Goal: Communication & Community: Participate in discussion

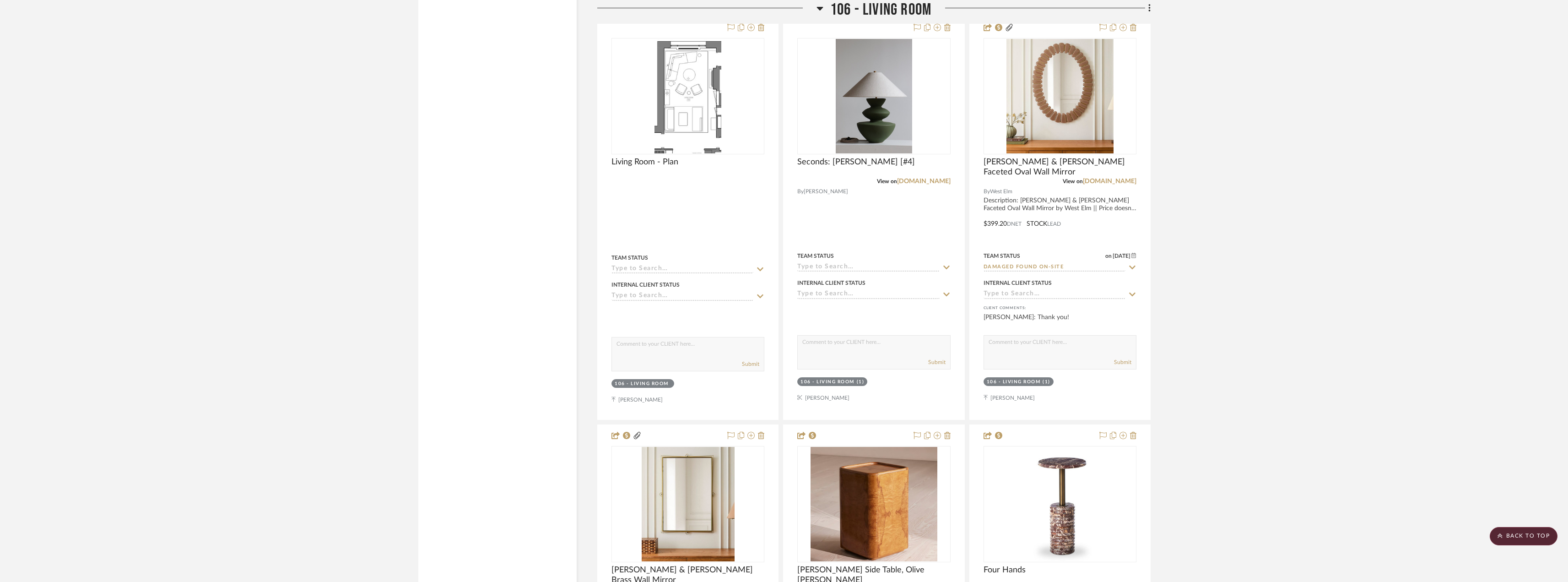
scroll to position [4006, 0]
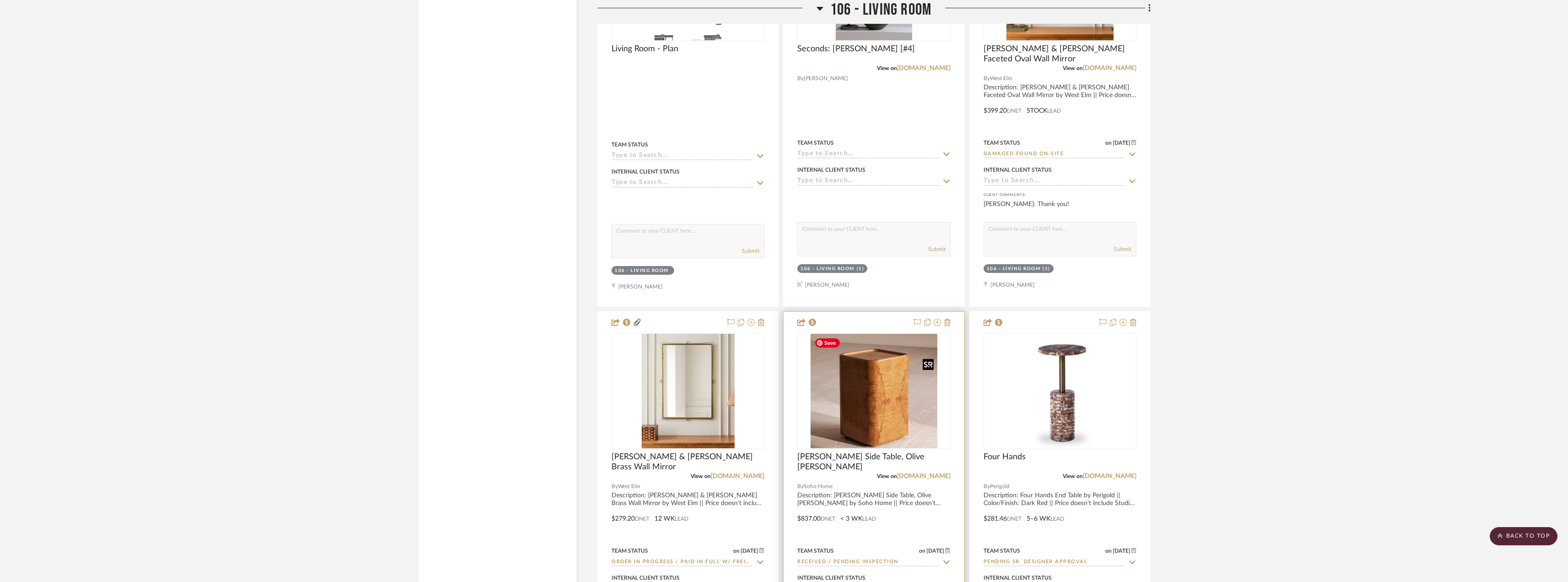
click at [0, 0] on img at bounding box center [0, 0] width 0 height 0
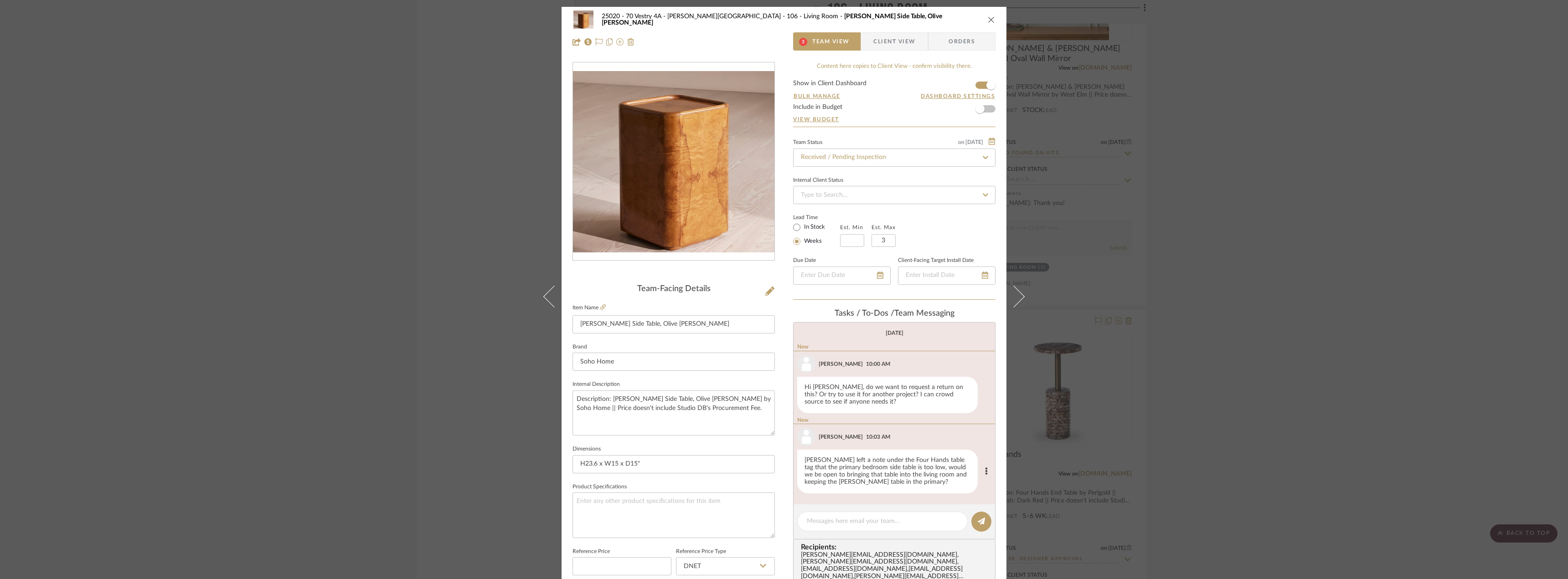
scroll to position [485, 0]
click at [1217, 429] on div "25020 - 70 Vestry 4A - [PERSON_NAME] 106 - Living Room [PERSON_NAME] Side Table…" at bounding box center [784, 290] width 1568 height 579
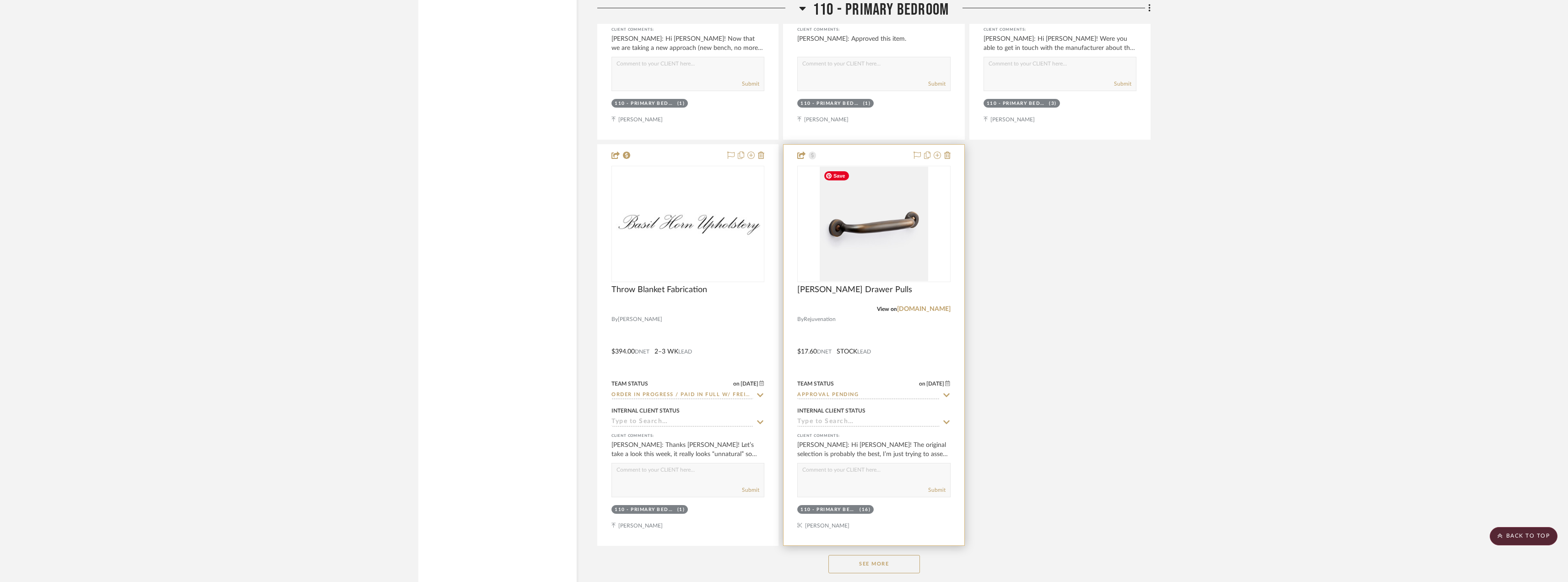
scroll to position [8767, 0]
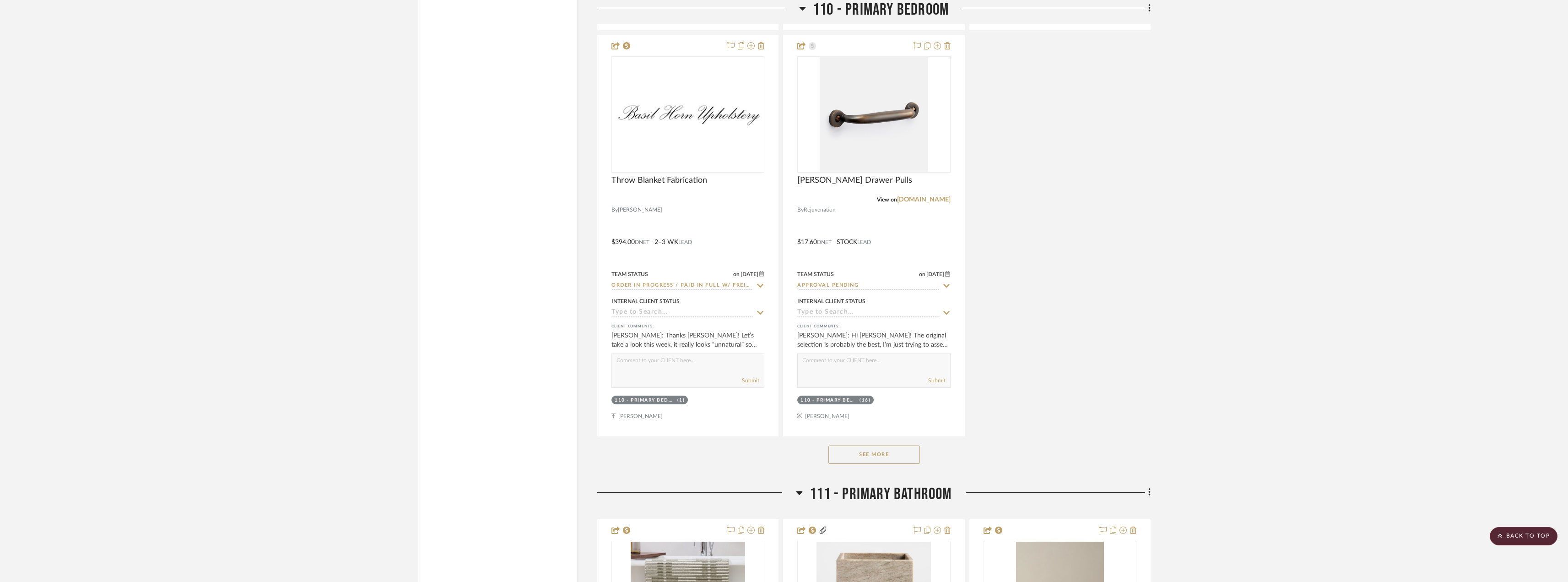
click at [870, 449] on button "See More" at bounding box center [874, 455] width 92 height 18
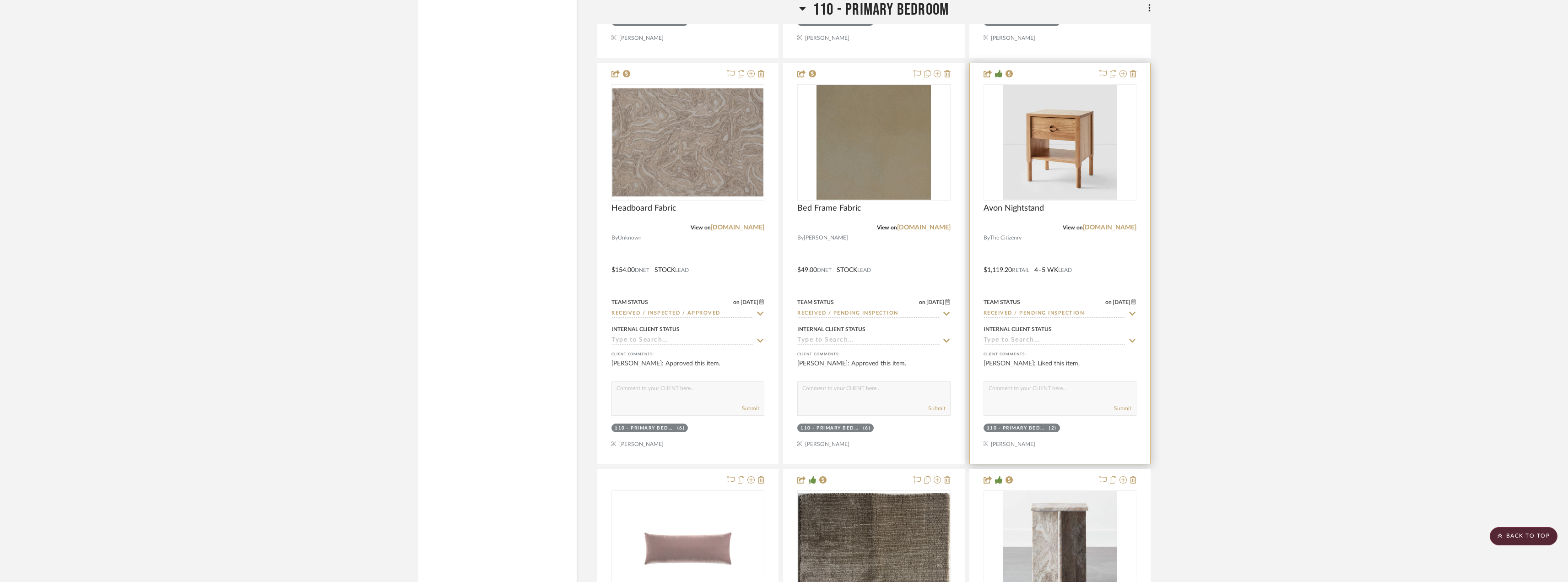
scroll to position [10277, 0]
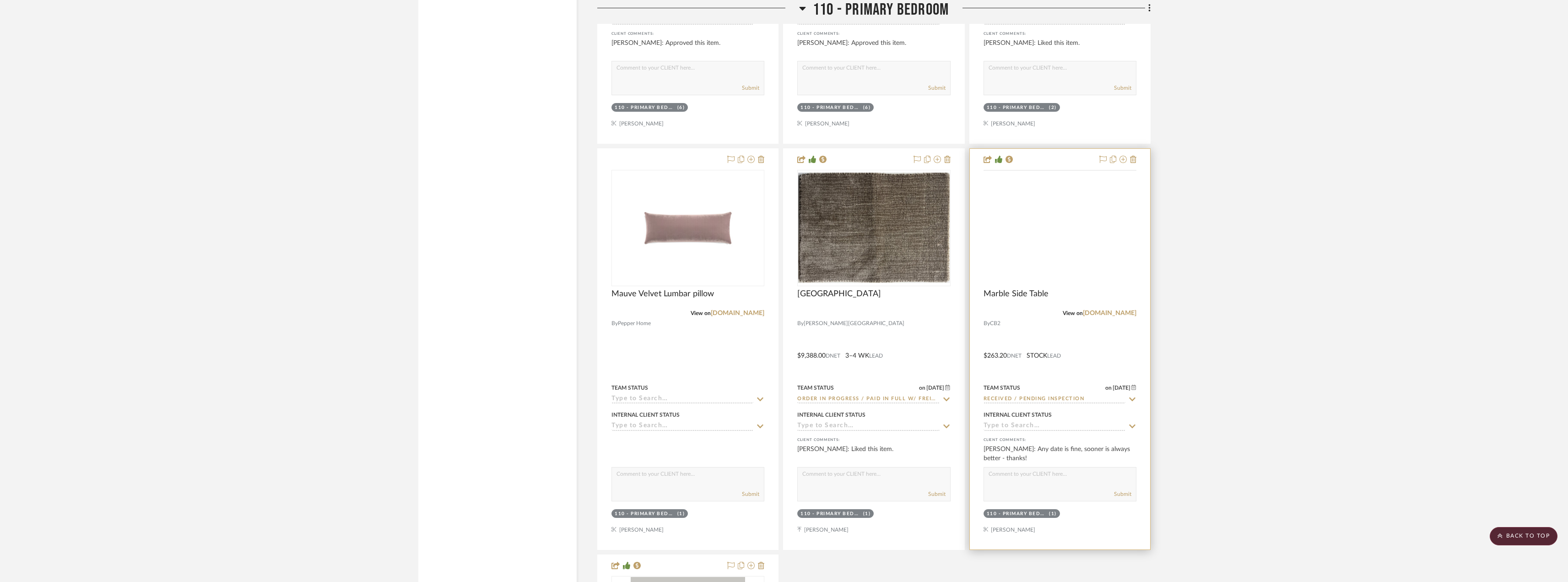
click at [0, 0] on img at bounding box center [0, 0] width 0 height 0
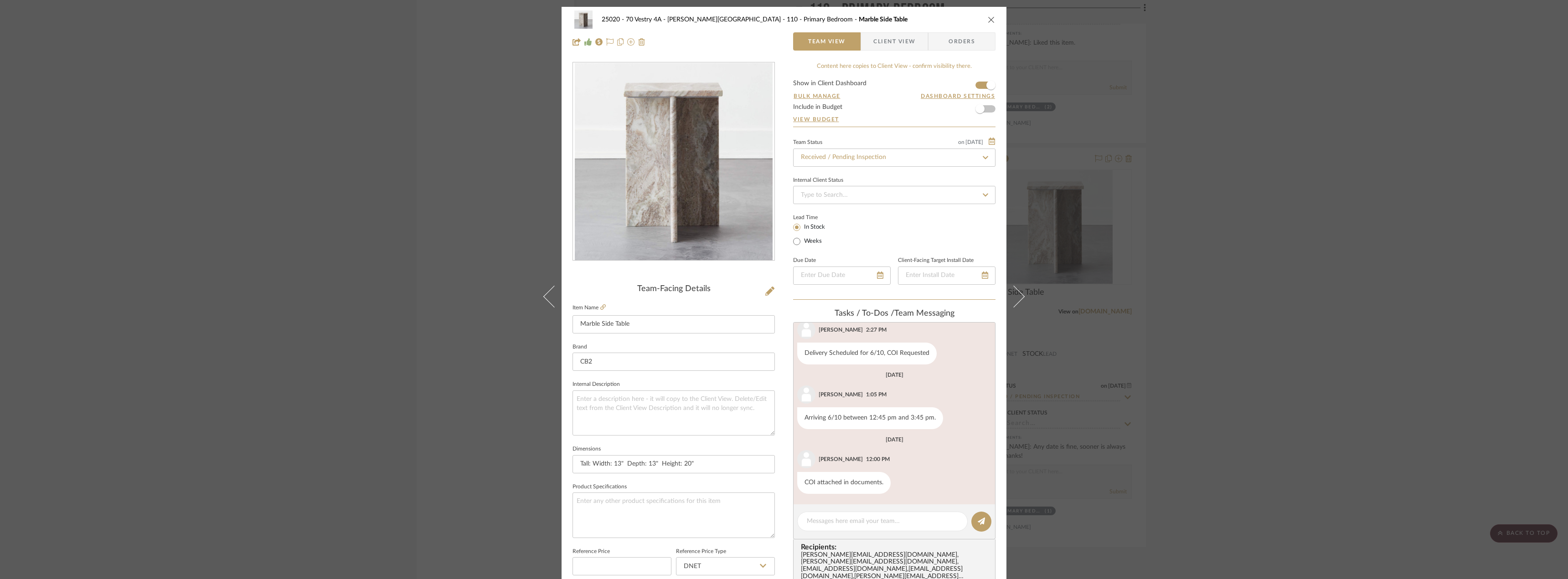
scroll to position [173, 0]
click at [883, 46] on span "Client View" at bounding box center [894, 41] width 42 height 18
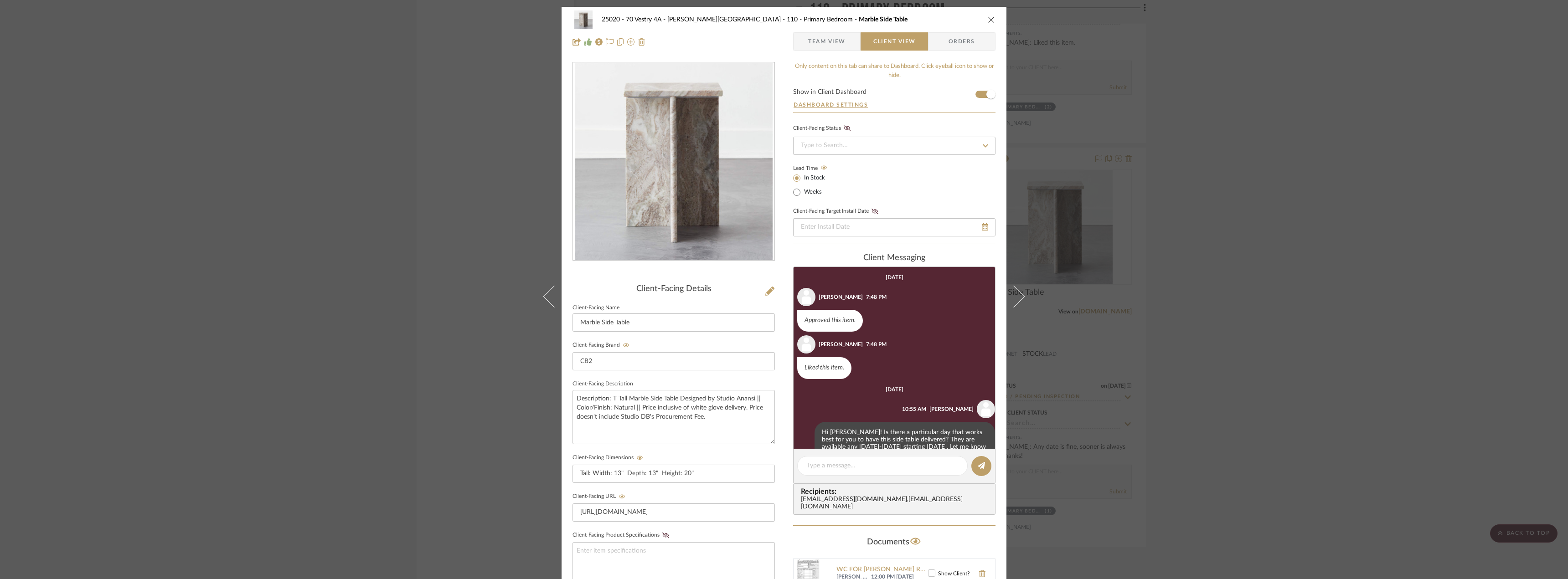
scroll to position [75, 0]
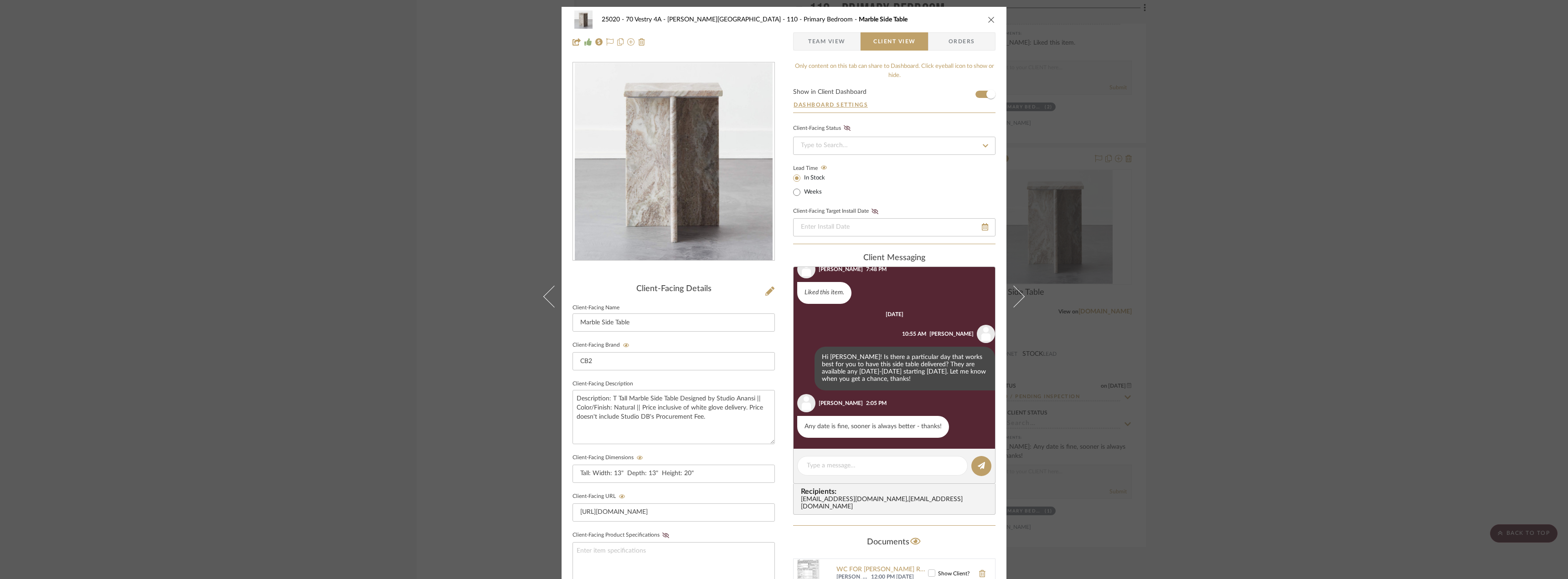
click at [1308, 327] on div "25020 - 70 Vestry 4A - [PERSON_NAME] 110 - Primary Bedroom Marble Side Table Te…" at bounding box center [784, 290] width 1568 height 579
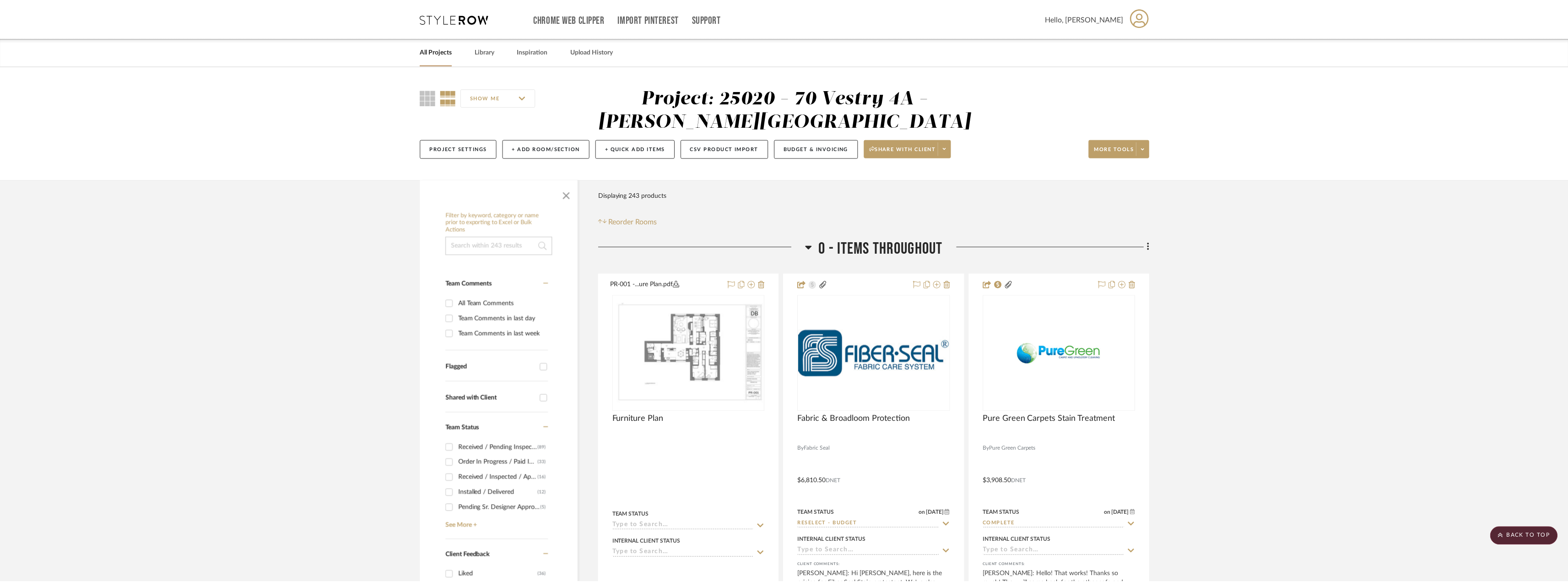
scroll to position [10277, 0]
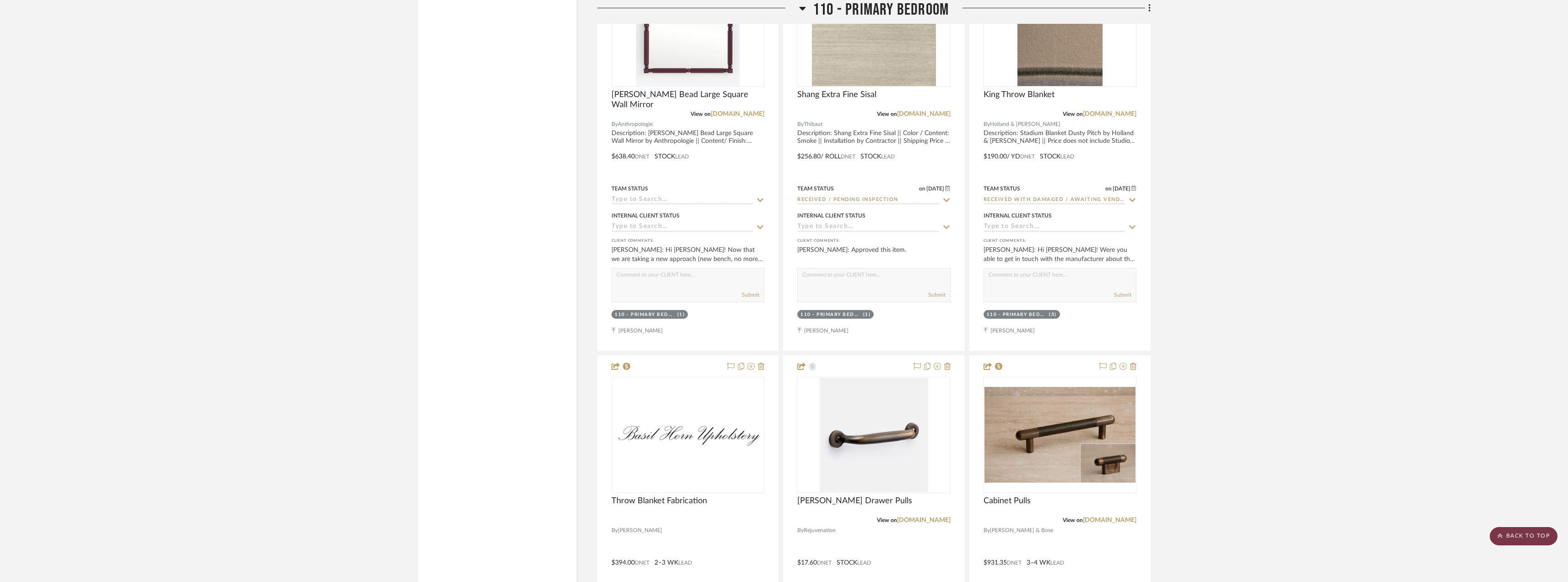
click at [1538, 535] on scroll-to-top-button "BACK TO TOP" at bounding box center [1523, 536] width 68 height 18
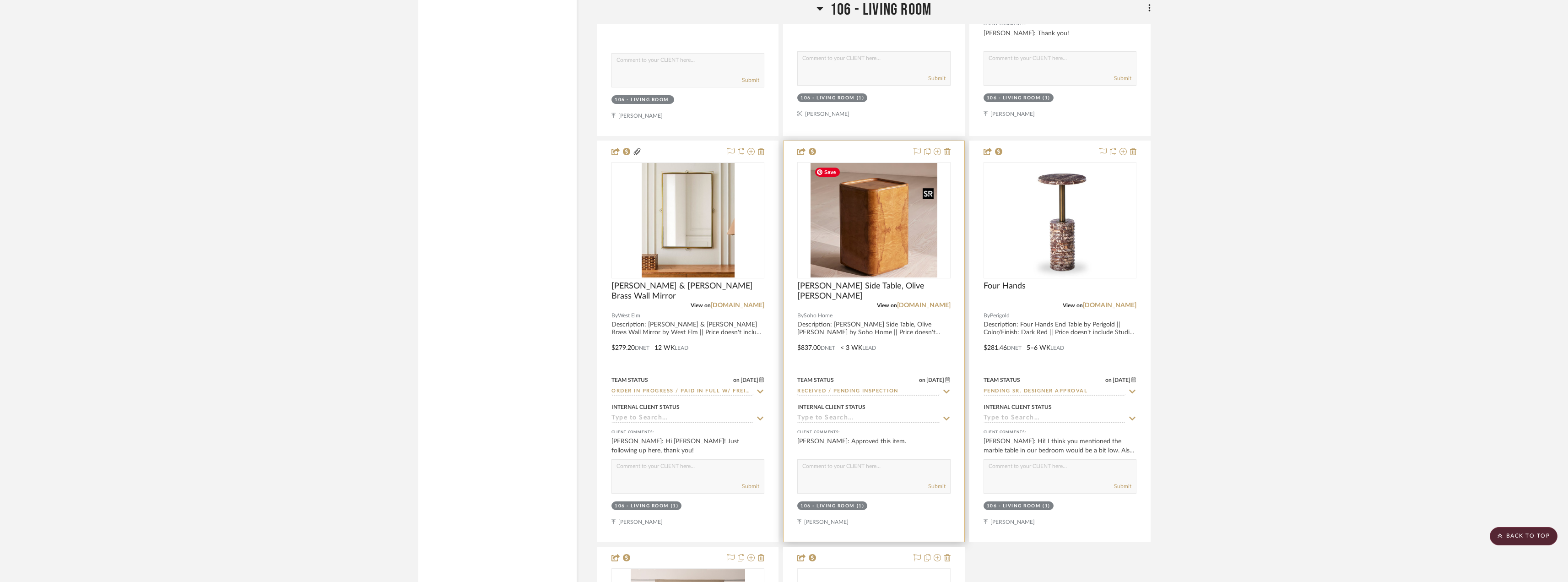
scroll to position [4166, 0]
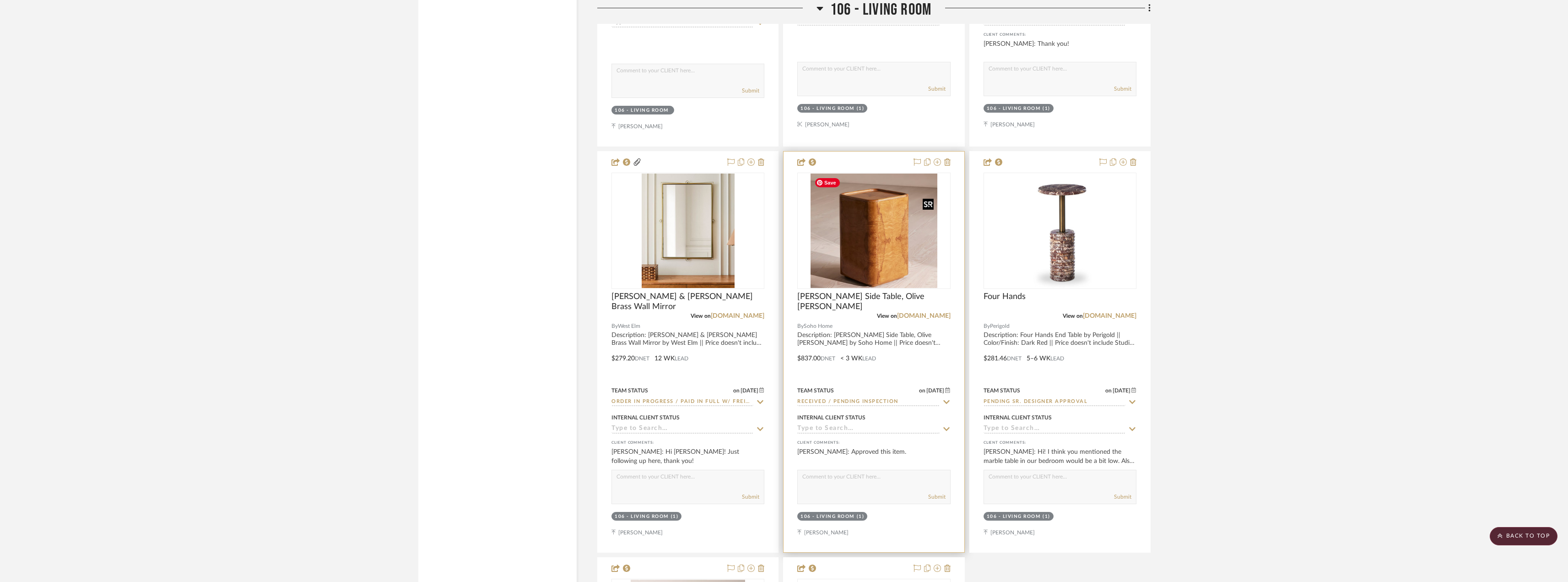
click at [893, 210] on img "0" at bounding box center [873, 230] width 126 height 114
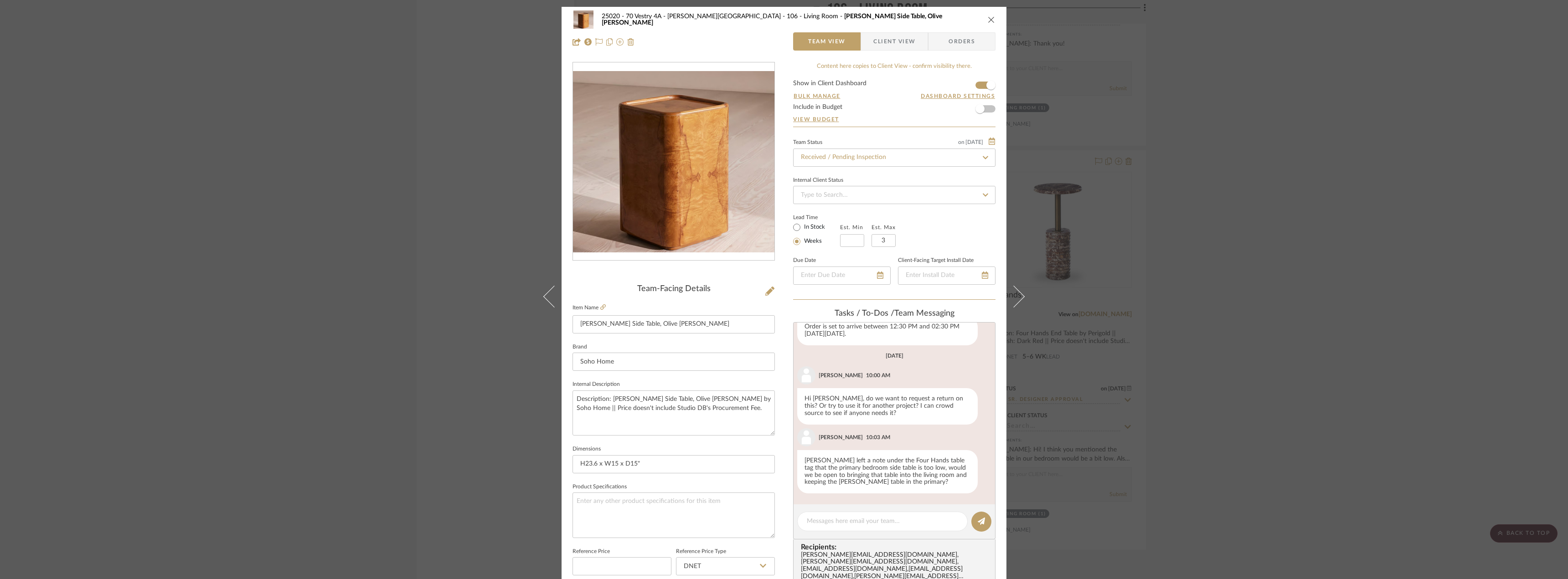
scroll to position [485, 0]
click at [873, 516] on div at bounding box center [883, 521] width 170 height 19
type textarea "I'm open to that! I think the primary marble table would look nice in the livin…"
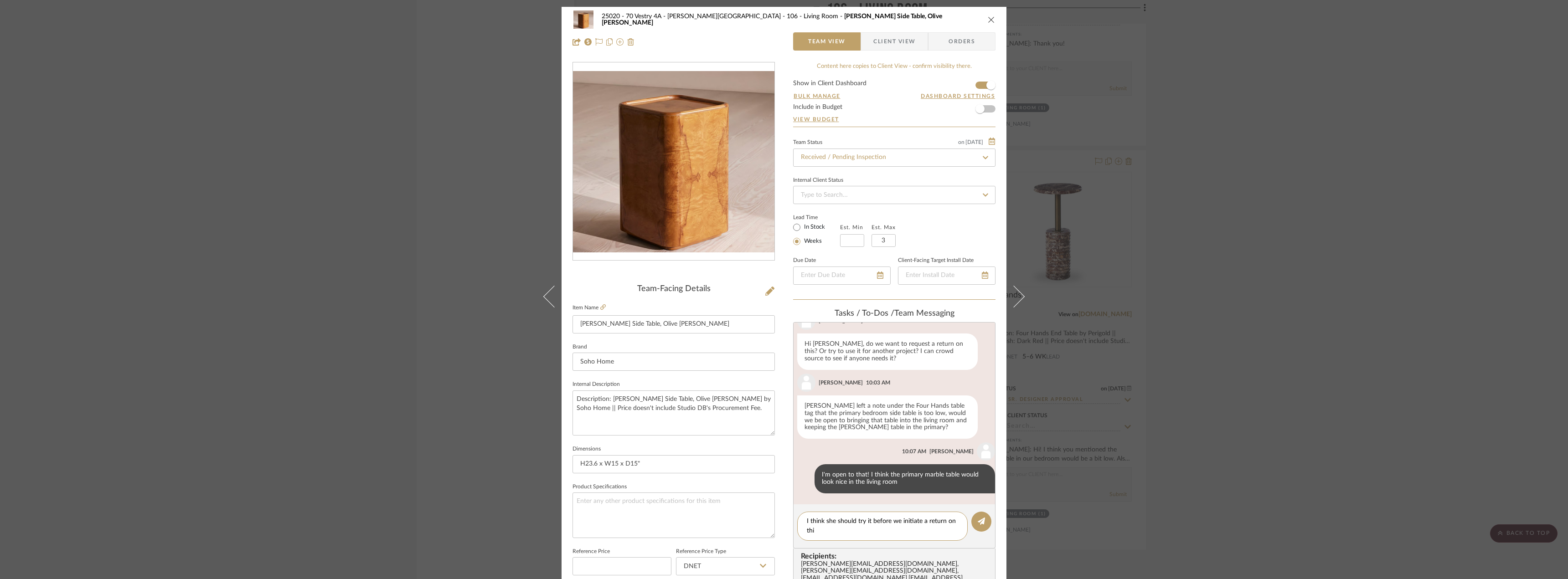
type textarea "I think she should try it before we initiate a return on this"
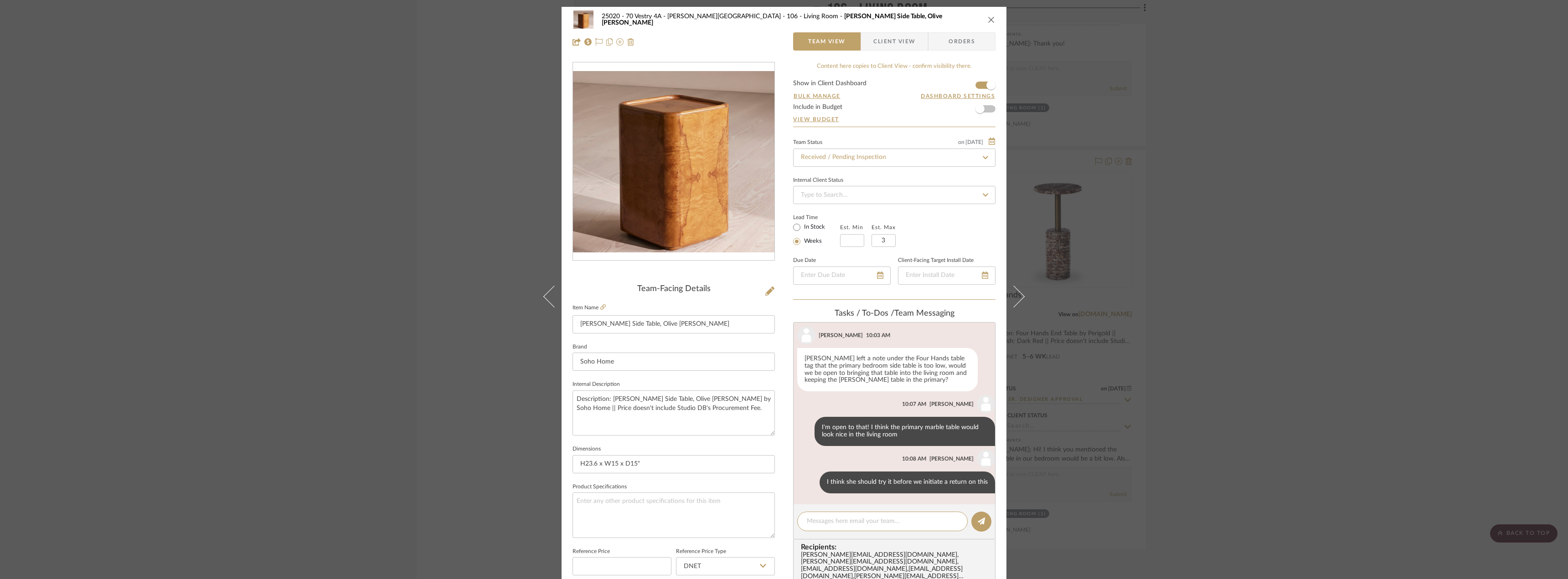
scroll to position [588, 0]
click at [330, 306] on div "25020 - 70 Vestry 4A - [PERSON_NAME] 106 - Living Room [PERSON_NAME] Side Table…" at bounding box center [784, 290] width 1568 height 579
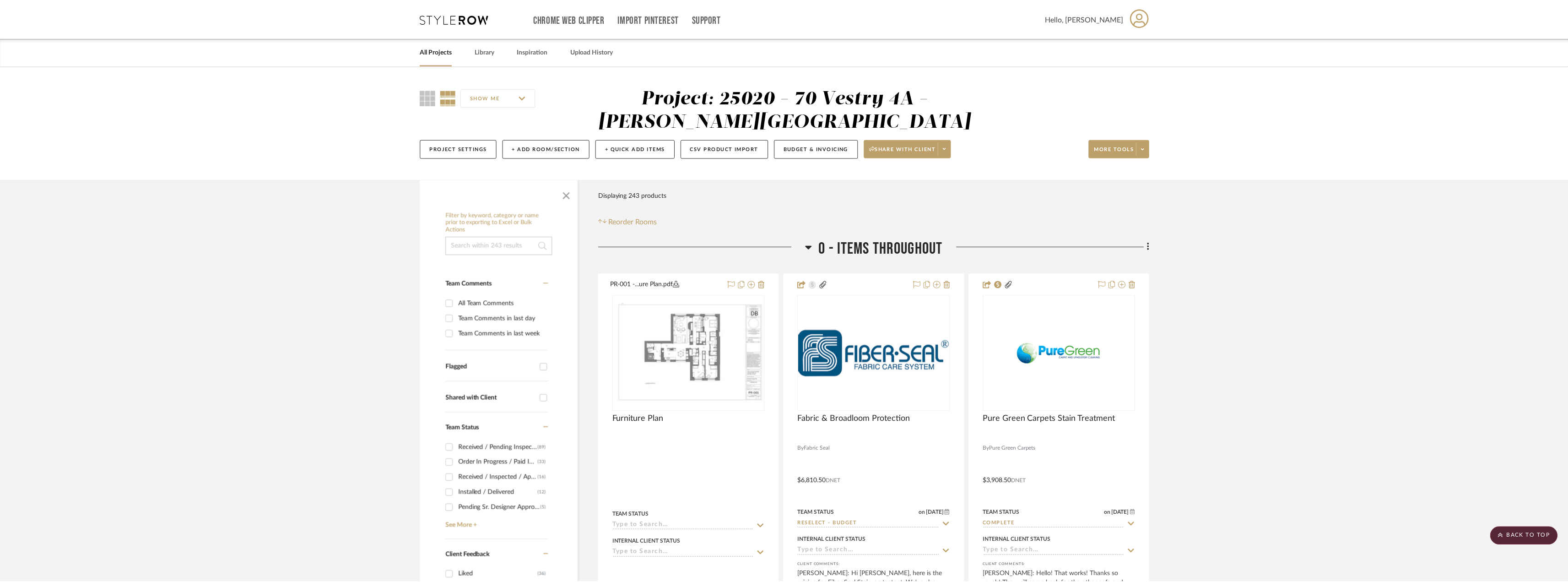
scroll to position [4166, 0]
